Goal: Task Accomplishment & Management: Manage account settings

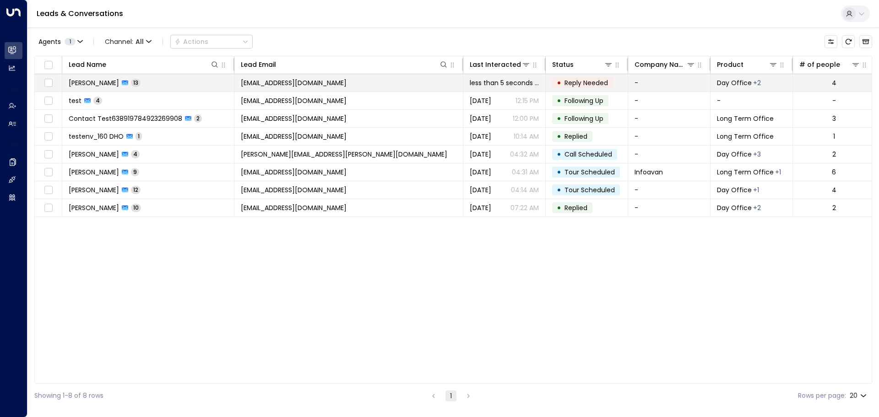
click at [94, 80] on span "[PERSON_NAME]" at bounding box center [94, 82] width 50 height 9
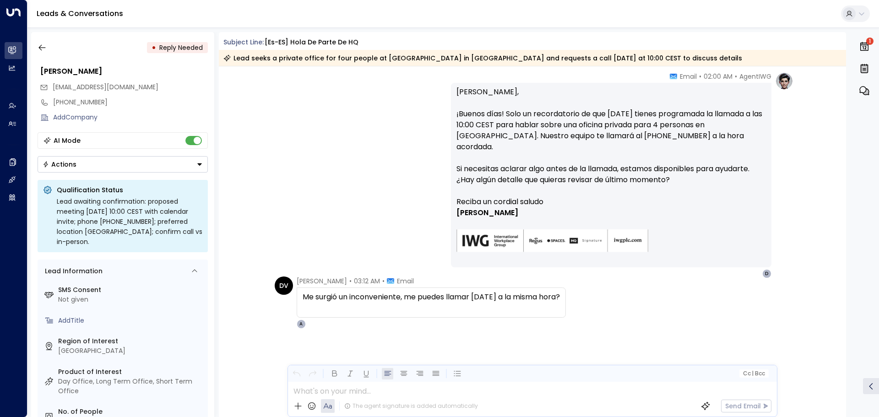
scroll to position [2626, 0]
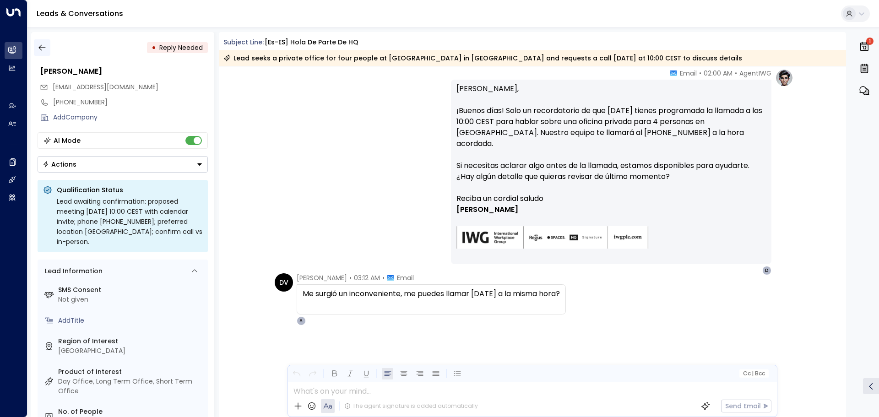
click at [43, 49] on icon "button" at bounding box center [42, 47] width 9 height 9
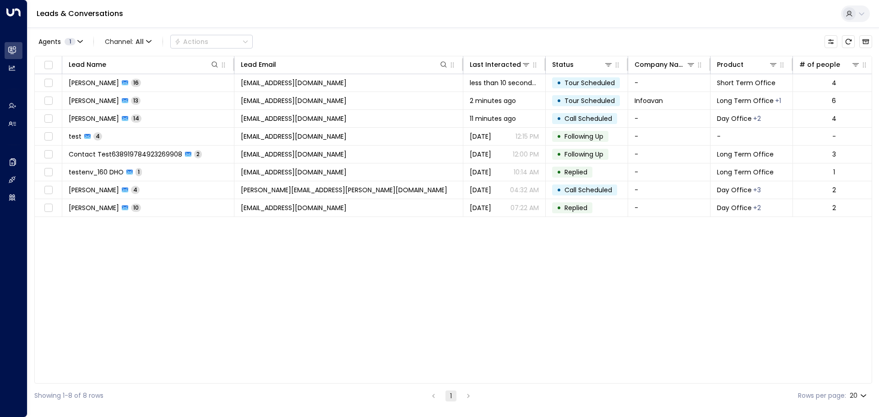
click at [399, 40] on div "Agents 1 Channel: All Actions" at bounding box center [453, 41] width 838 height 19
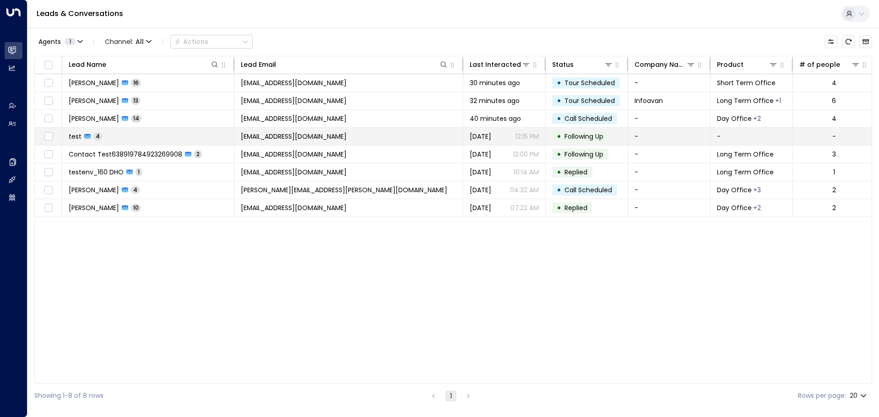
click at [78, 138] on span "test" at bounding box center [75, 136] width 13 height 9
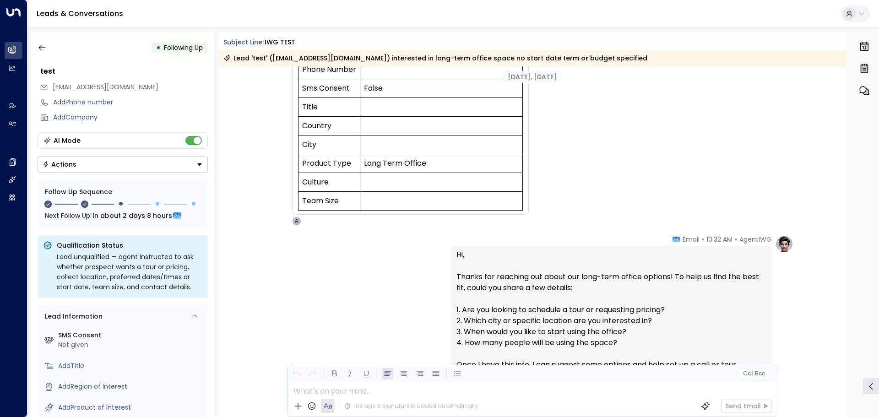
scroll to position [42, 0]
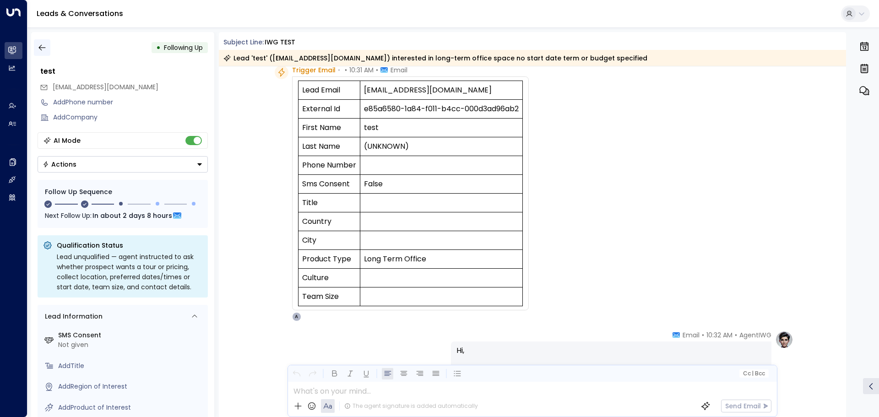
click at [38, 49] on icon "button" at bounding box center [42, 47] width 9 height 9
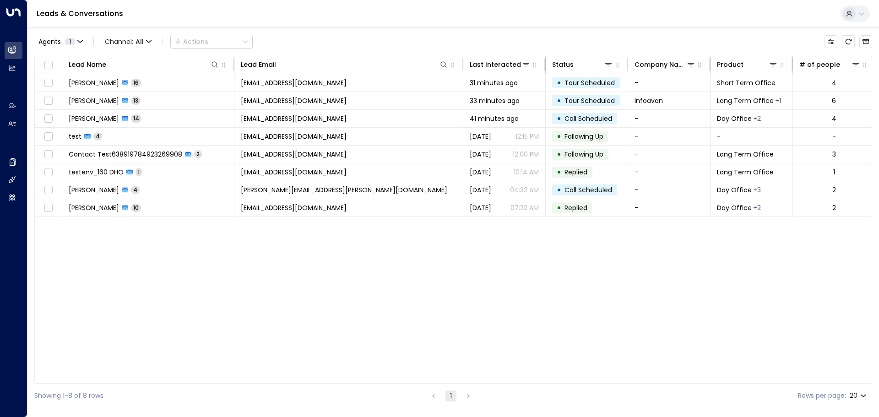
click at [341, 36] on div "Agents 1 Channel: All Actions" at bounding box center [453, 41] width 838 height 19
click at [314, 44] on div "Agents 1 Channel: All Actions" at bounding box center [453, 41] width 838 height 19
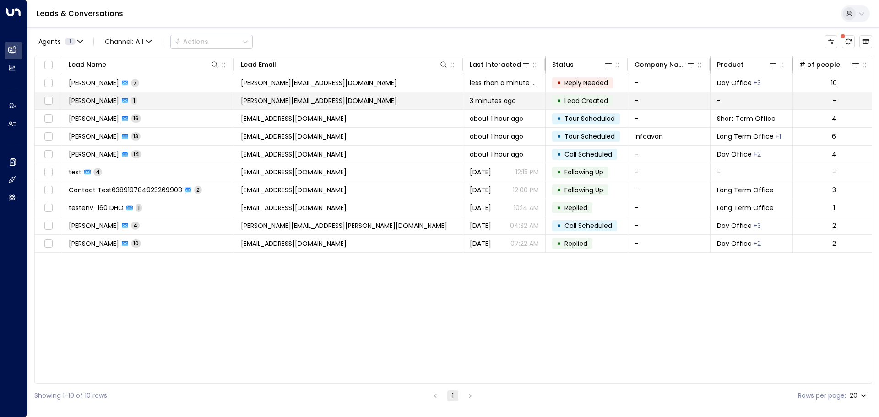
click at [93, 104] on span "[PERSON_NAME]" at bounding box center [94, 100] width 50 height 9
click at [112, 100] on span "[PERSON_NAME]" at bounding box center [94, 100] width 50 height 9
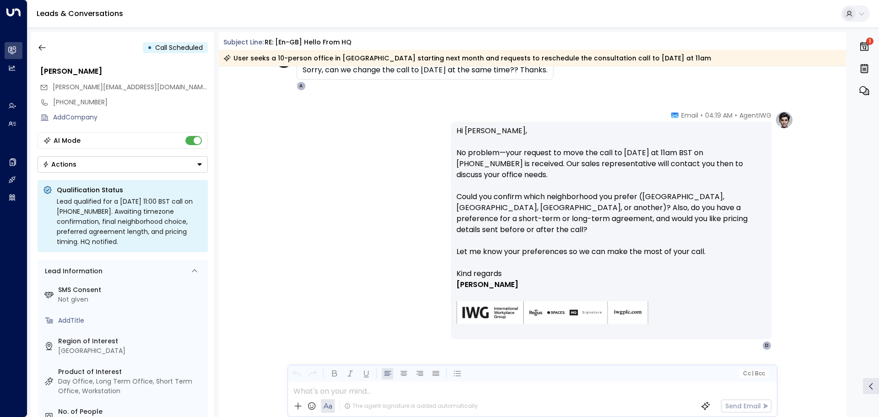
scroll to position [1524, 0]
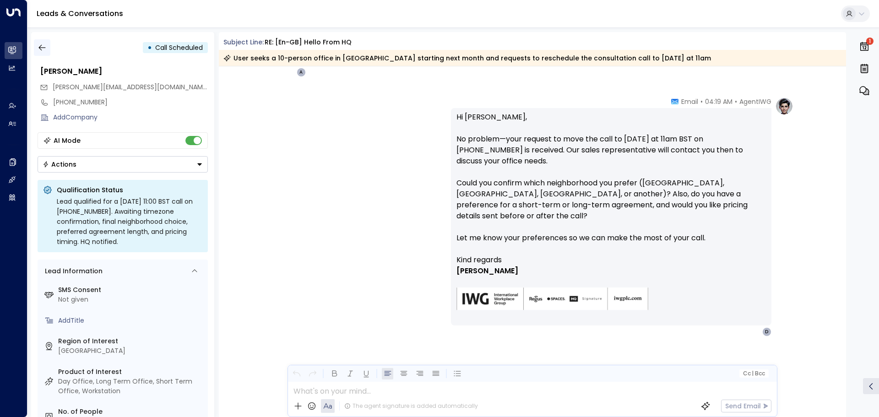
click at [42, 47] on icon "button" at bounding box center [42, 47] width 9 height 9
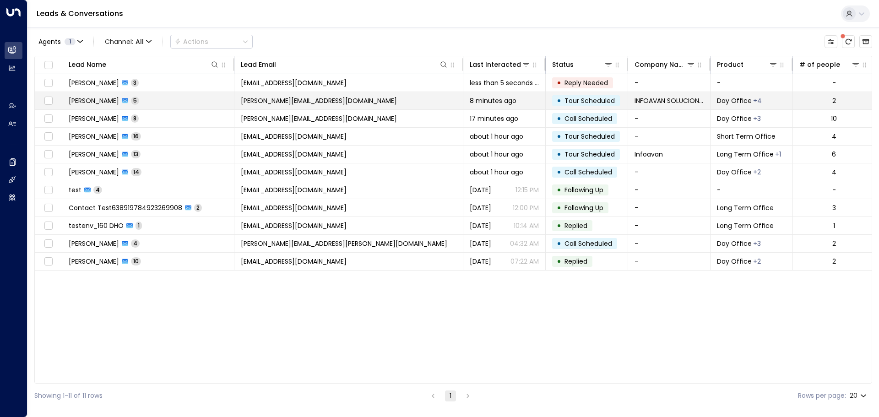
click at [96, 101] on span "[PERSON_NAME]" at bounding box center [94, 100] width 50 height 9
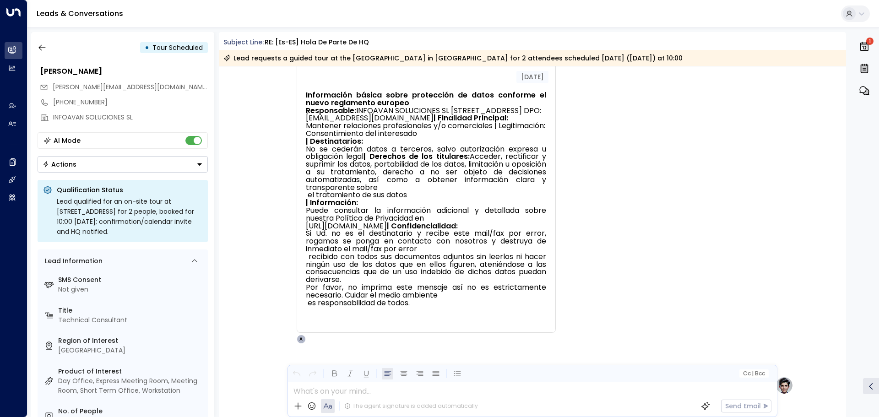
scroll to position [1585, 0]
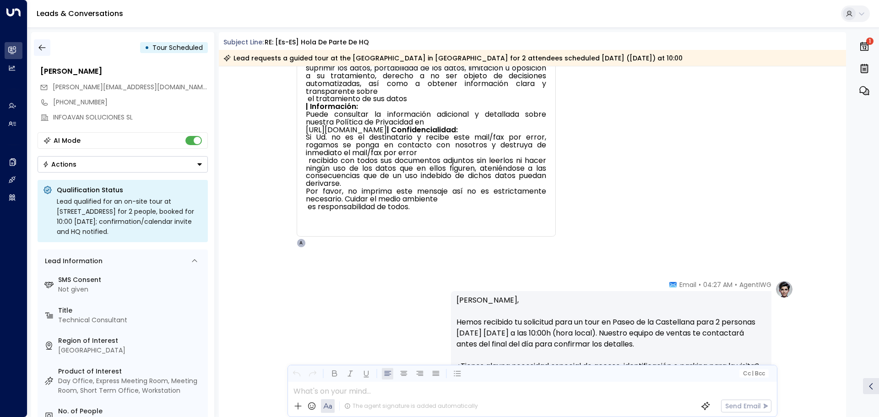
click at [41, 46] on icon "button" at bounding box center [42, 47] width 9 height 9
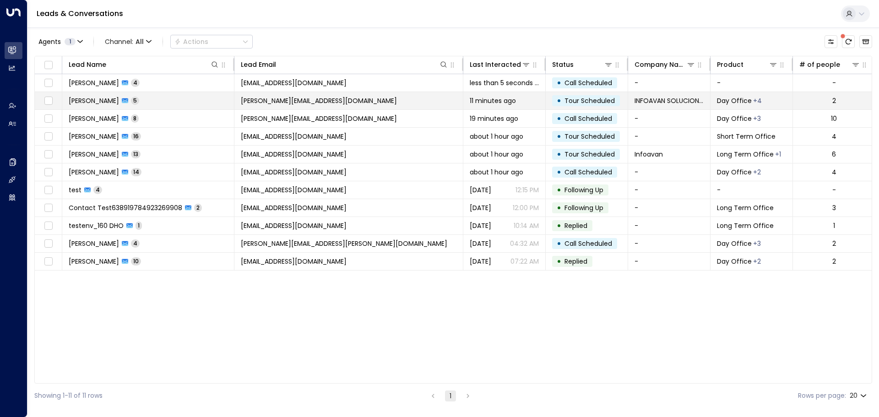
click at [119, 101] on span "[PERSON_NAME]" at bounding box center [94, 100] width 50 height 9
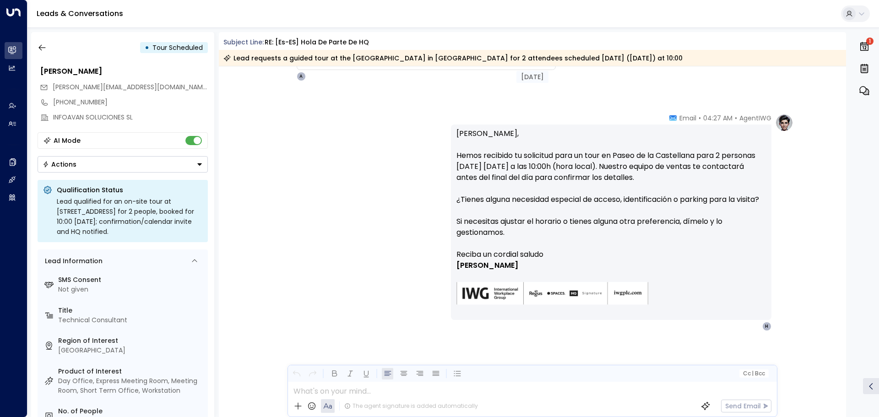
scroll to position [1768, 0]
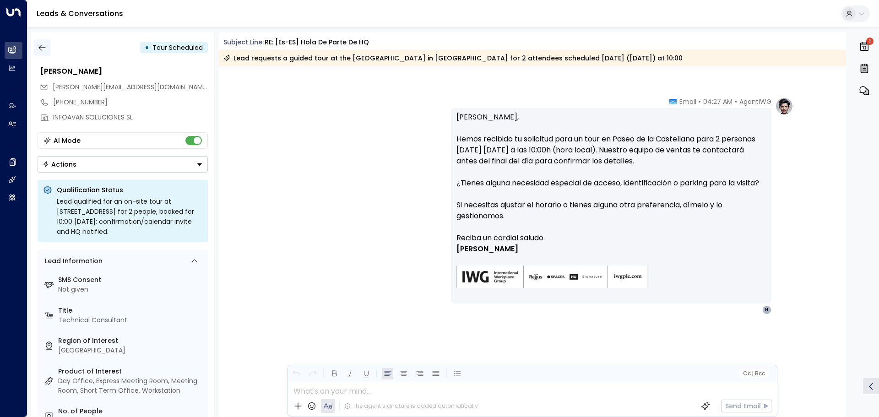
click at [39, 49] on icon "button" at bounding box center [41, 48] width 7 height 6
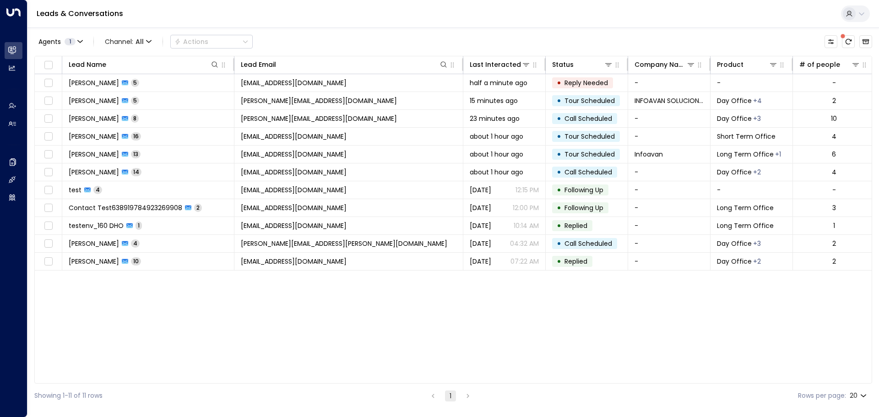
click at [457, 32] on div "Agents 1 Channel: All Actions Lead Name Lead Email Last Interacted Status Compa…" at bounding box center [453, 217] width 838 height 381
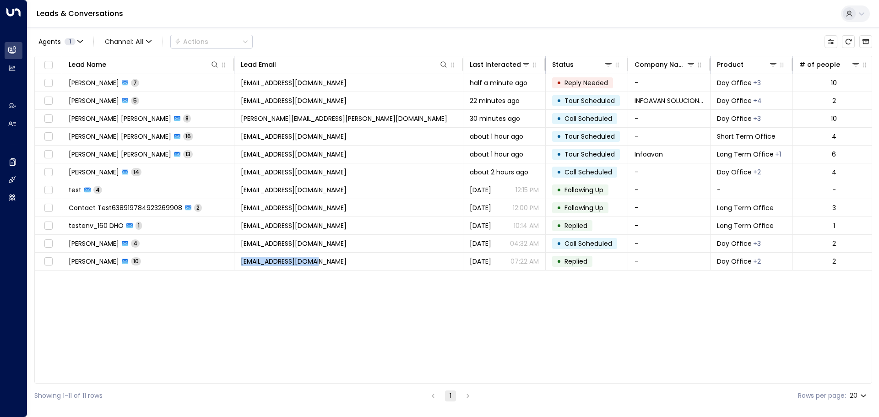
drag, startPoint x: 226, startPoint y: 383, endPoint x: 335, endPoint y: 382, distance: 109.0
click at [335, 382] on div "Lead Name Lead Email Last Interacted Status Company Name Product # of people AI…" at bounding box center [453, 220] width 838 height 328
drag, startPoint x: 113, startPoint y: 383, endPoint x: 386, endPoint y: 383, distance: 273.5
click at [386, 383] on div "Lead Name Lead Email Last Interacted Status Company Name Product # of people AI…" at bounding box center [453, 220] width 838 height 328
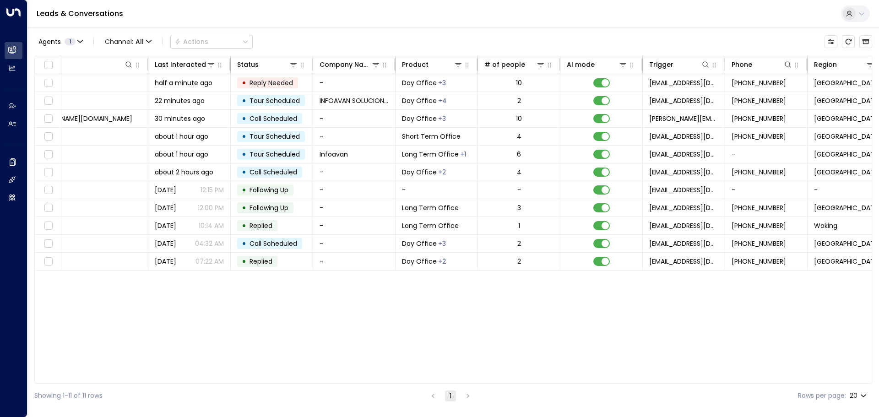
scroll to position [0, 417]
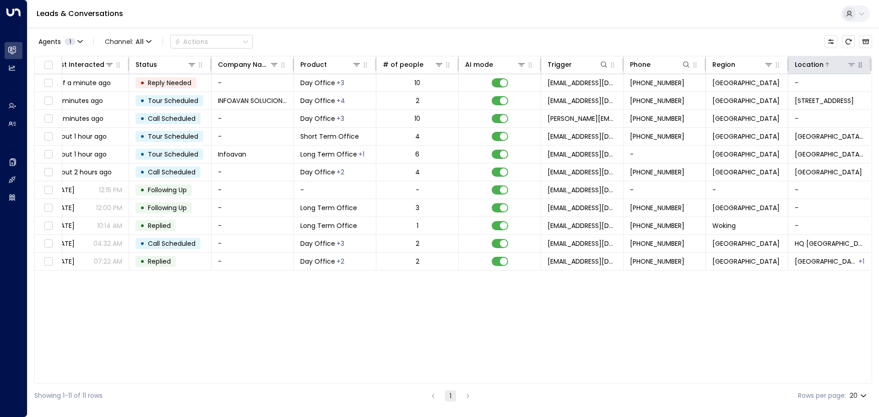
click at [850, 65] on icon at bounding box center [852, 64] width 6 height 3
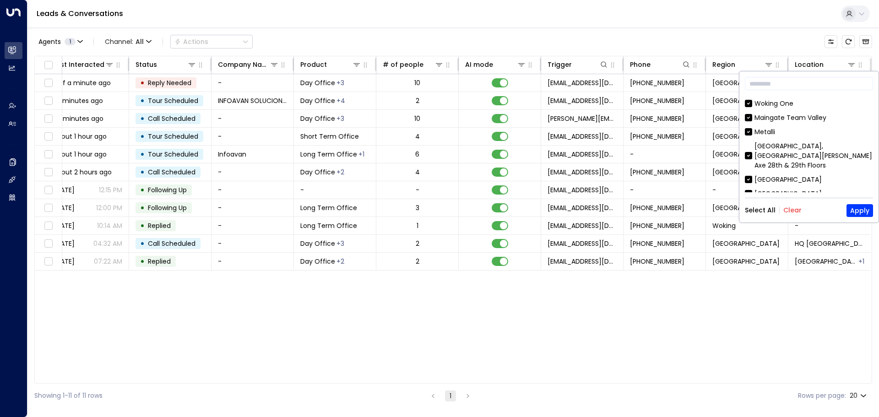
scroll to position [321, 0]
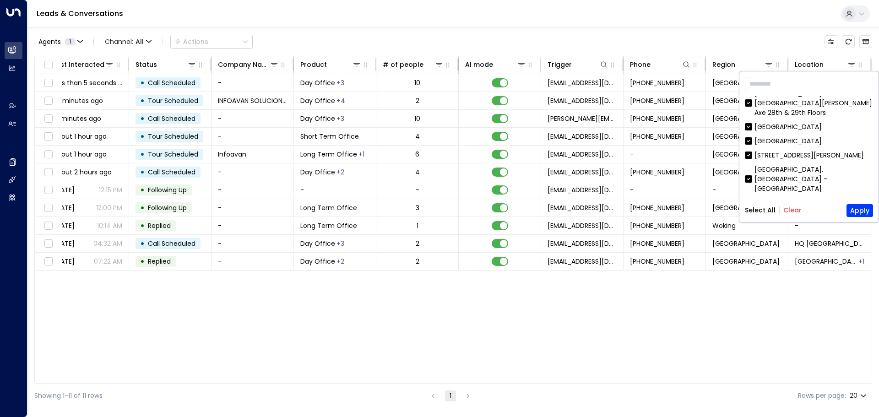
click at [731, 32] on div "Agents 1 Channel: All Actions Lead Name Lead Email Last Interacted Status Compa…" at bounding box center [453, 217] width 838 height 381
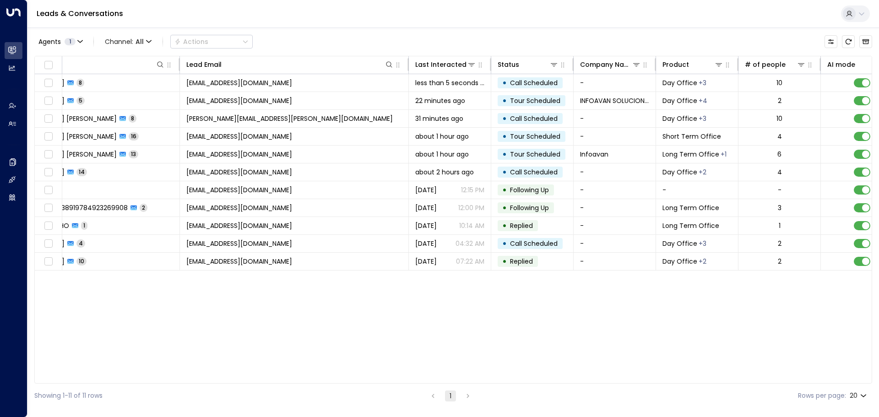
scroll to position [0, 0]
